Goal: Task Accomplishment & Management: Manage account settings

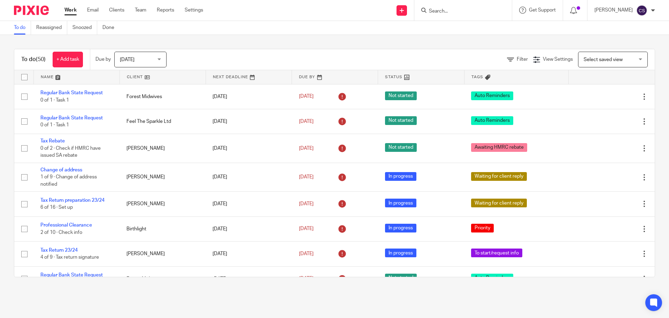
click at [456, 13] on div at bounding box center [464, 10] width 98 height 21
click at [456, 13] on input "Search" at bounding box center [459, 11] width 63 height 6
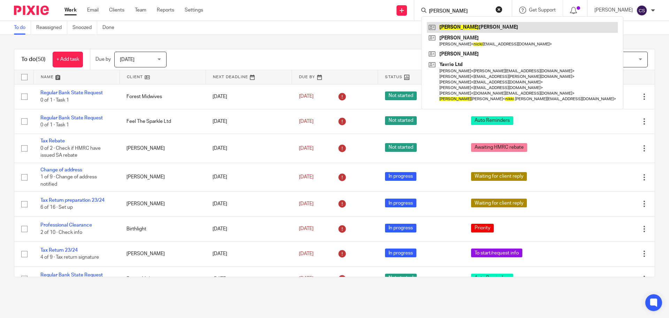
type input "[PERSON_NAME]"
click at [456, 27] on link at bounding box center [522, 27] width 191 height 10
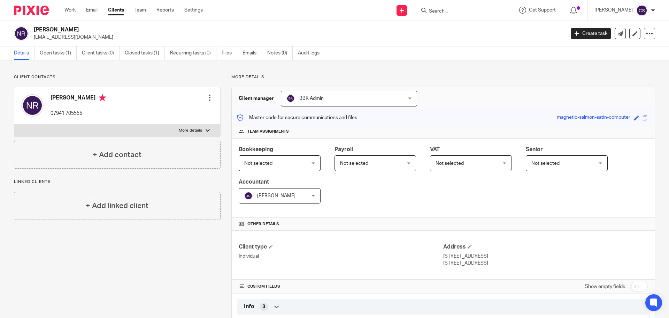
click at [208, 98] on div at bounding box center [209, 97] width 7 height 7
click at [166, 114] on link "Edit contact" at bounding box center [177, 113] width 67 height 10
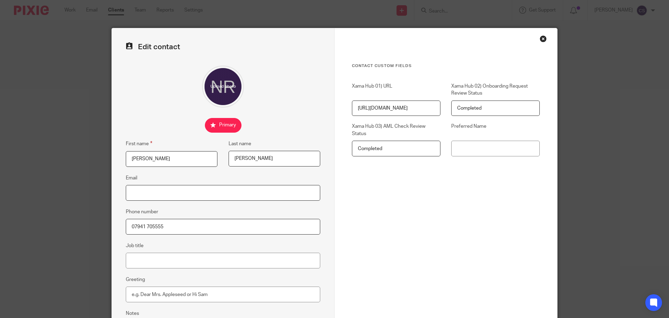
click at [155, 196] on input "Email" at bounding box center [223, 193] width 195 height 16
type input "[EMAIL_ADDRESS][DOMAIN_NAME]"
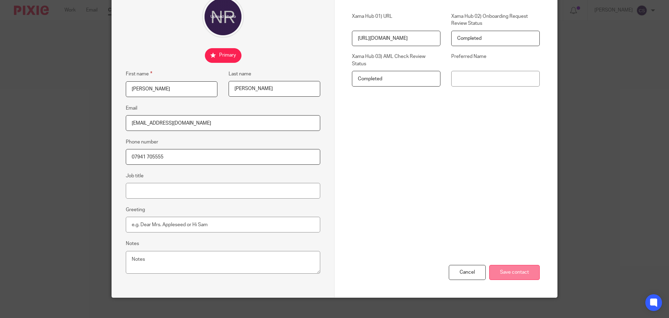
click at [509, 273] on input "Save contact" at bounding box center [514, 272] width 51 height 15
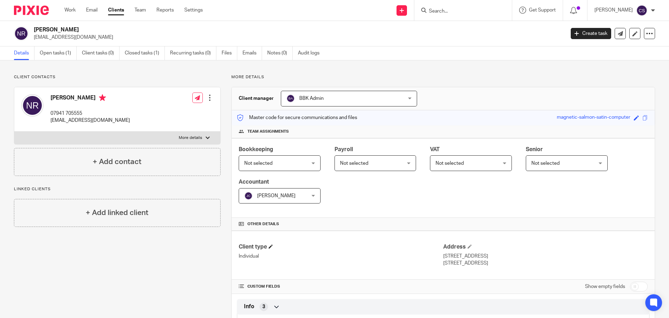
scroll to position [70, 0]
